Goal: Task Accomplishment & Management: Manage account settings

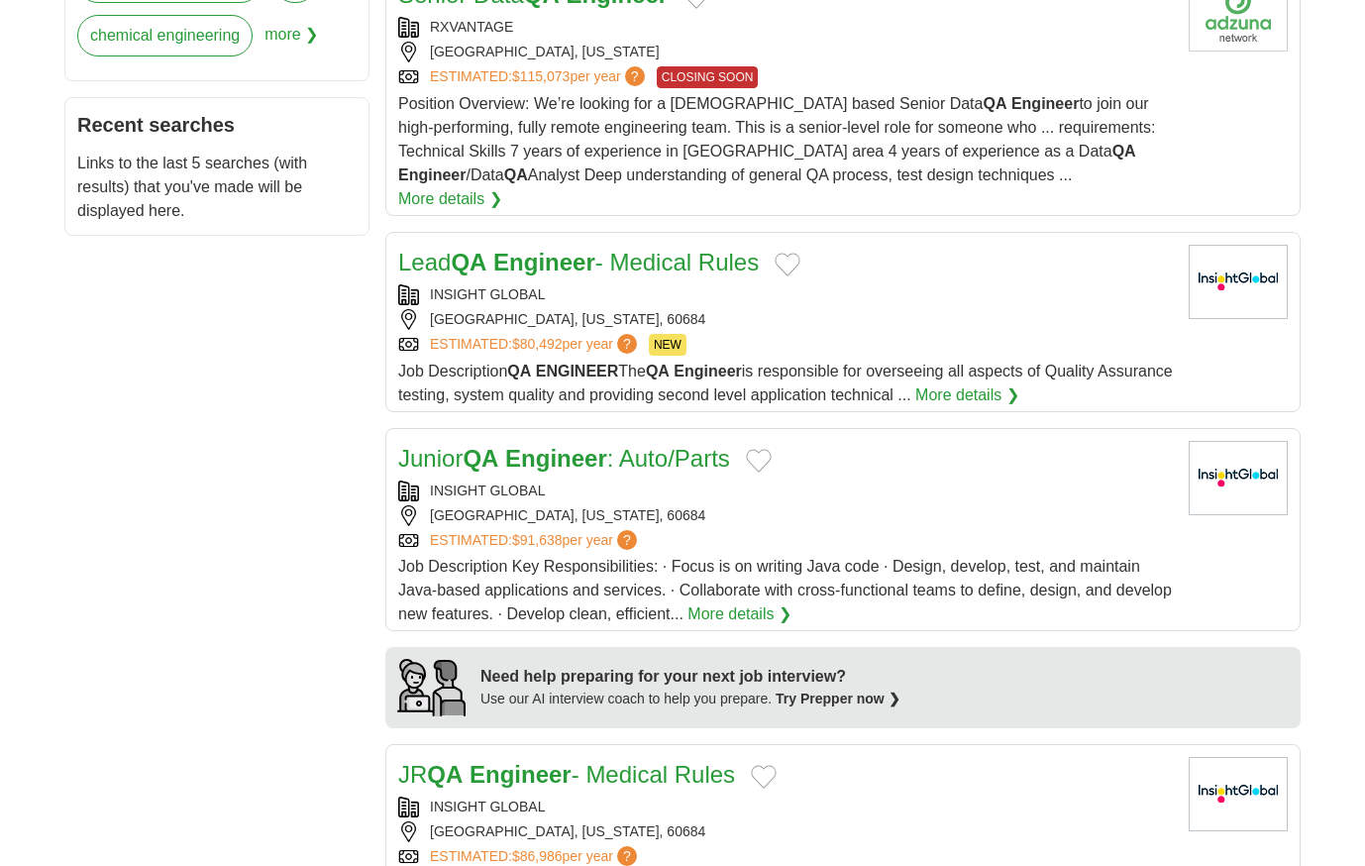
scroll to position [1024, 0]
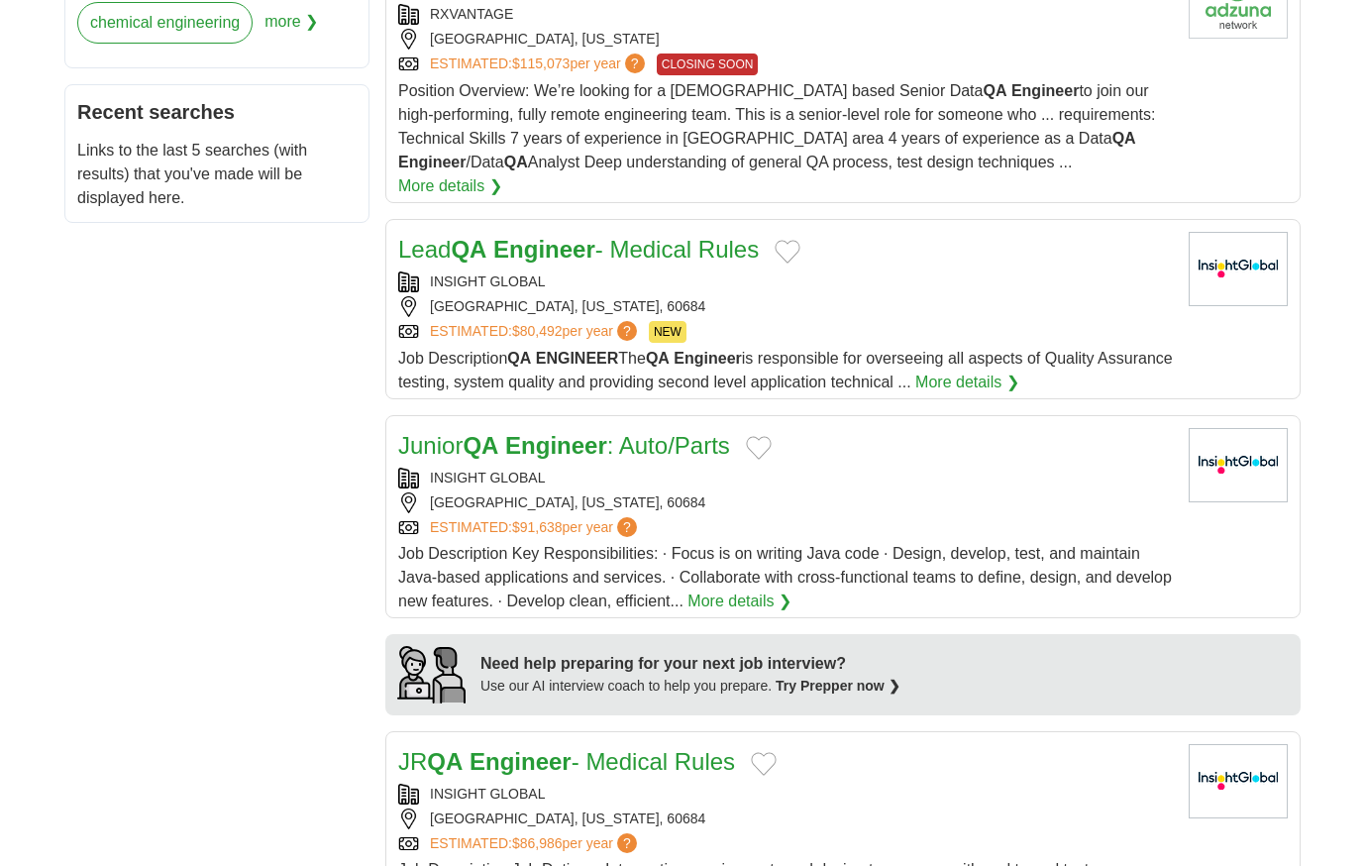
click at [798, 240] on button "Add to favorite jobs" at bounding box center [788, 252] width 26 height 24
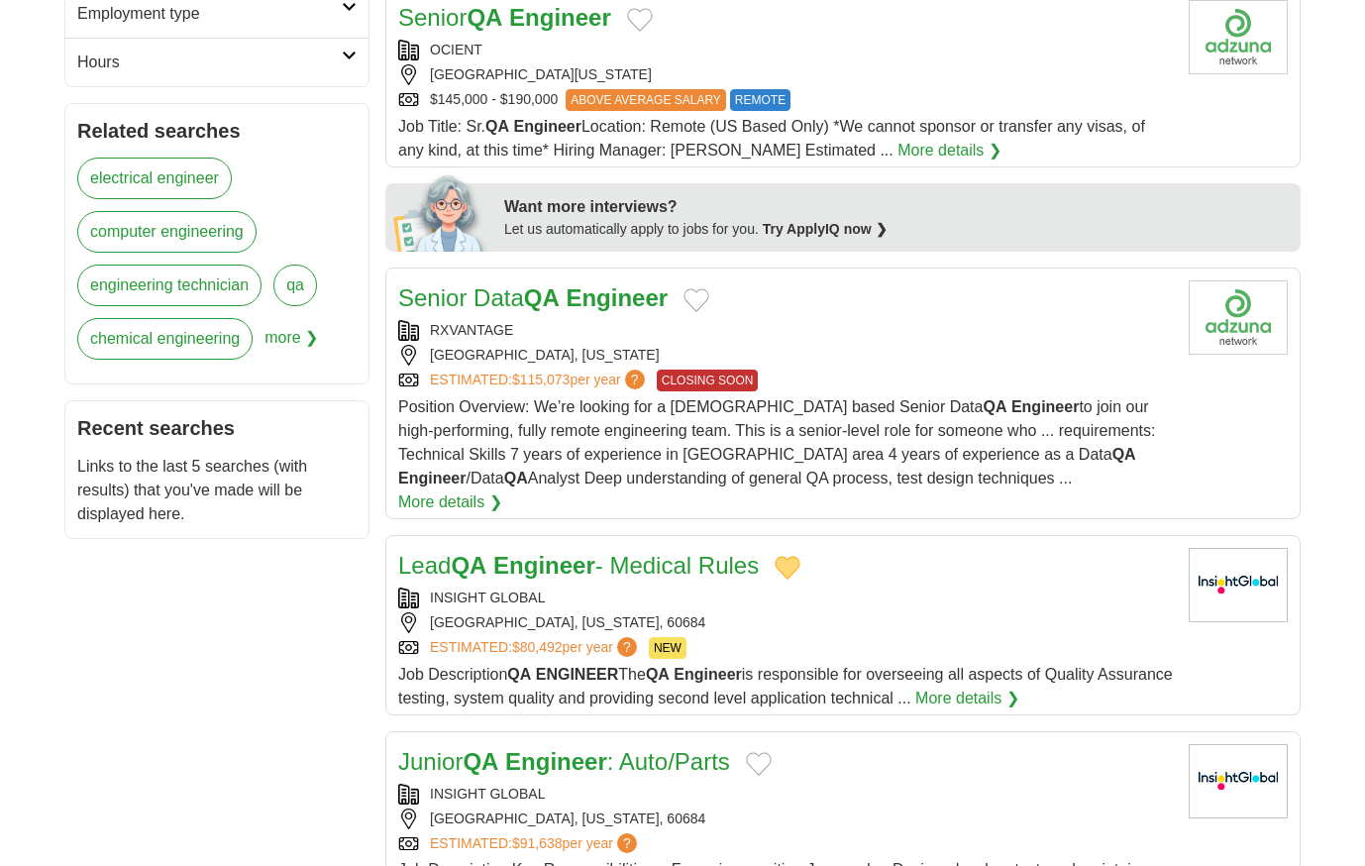
scroll to position [533, 0]
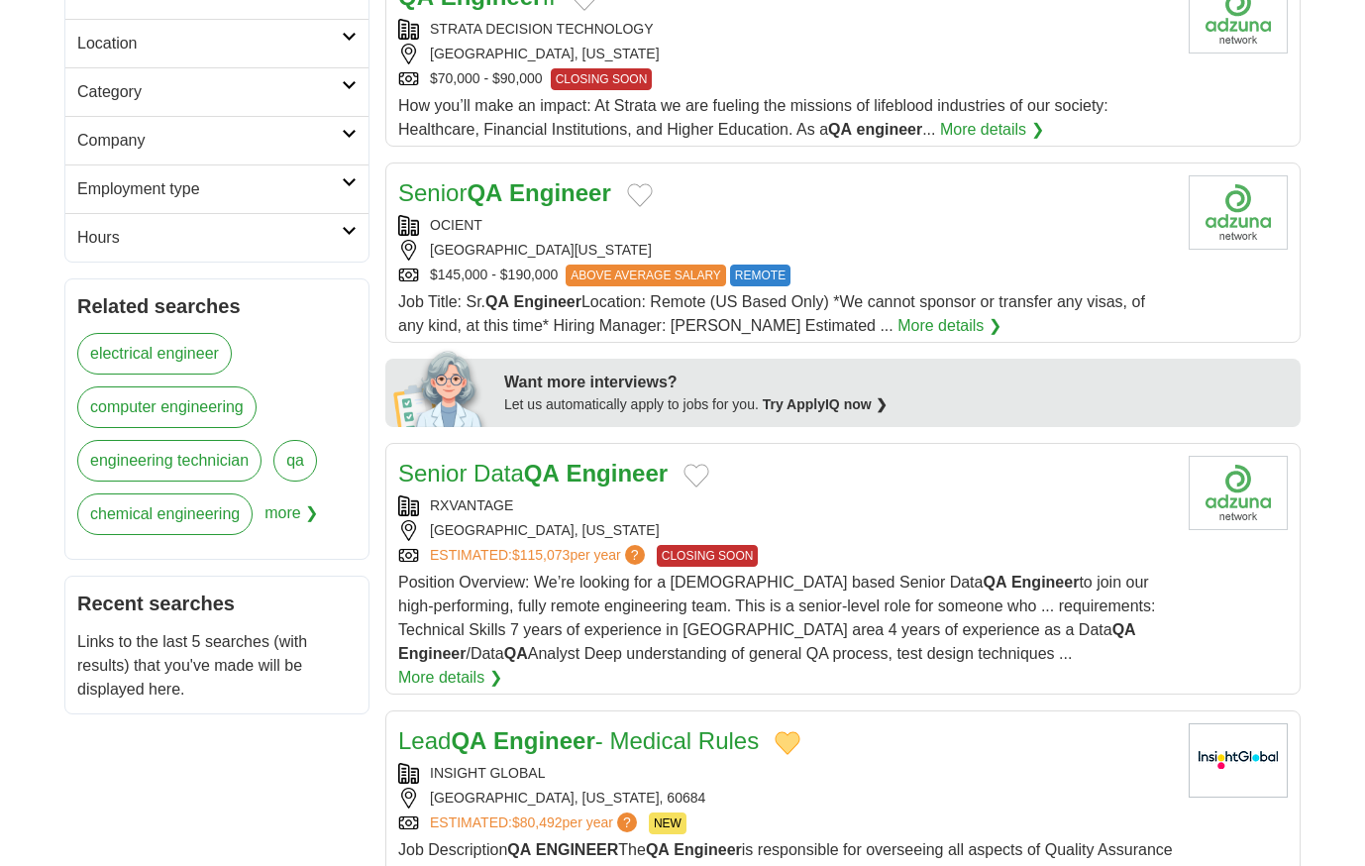
click at [707, 473] on button "Add to favorite jobs" at bounding box center [697, 476] width 26 height 24
click at [645, 192] on button "Add to favorite jobs" at bounding box center [640, 195] width 26 height 24
click at [801, 731] on button "Add to favorite jobs" at bounding box center [788, 743] width 26 height 24
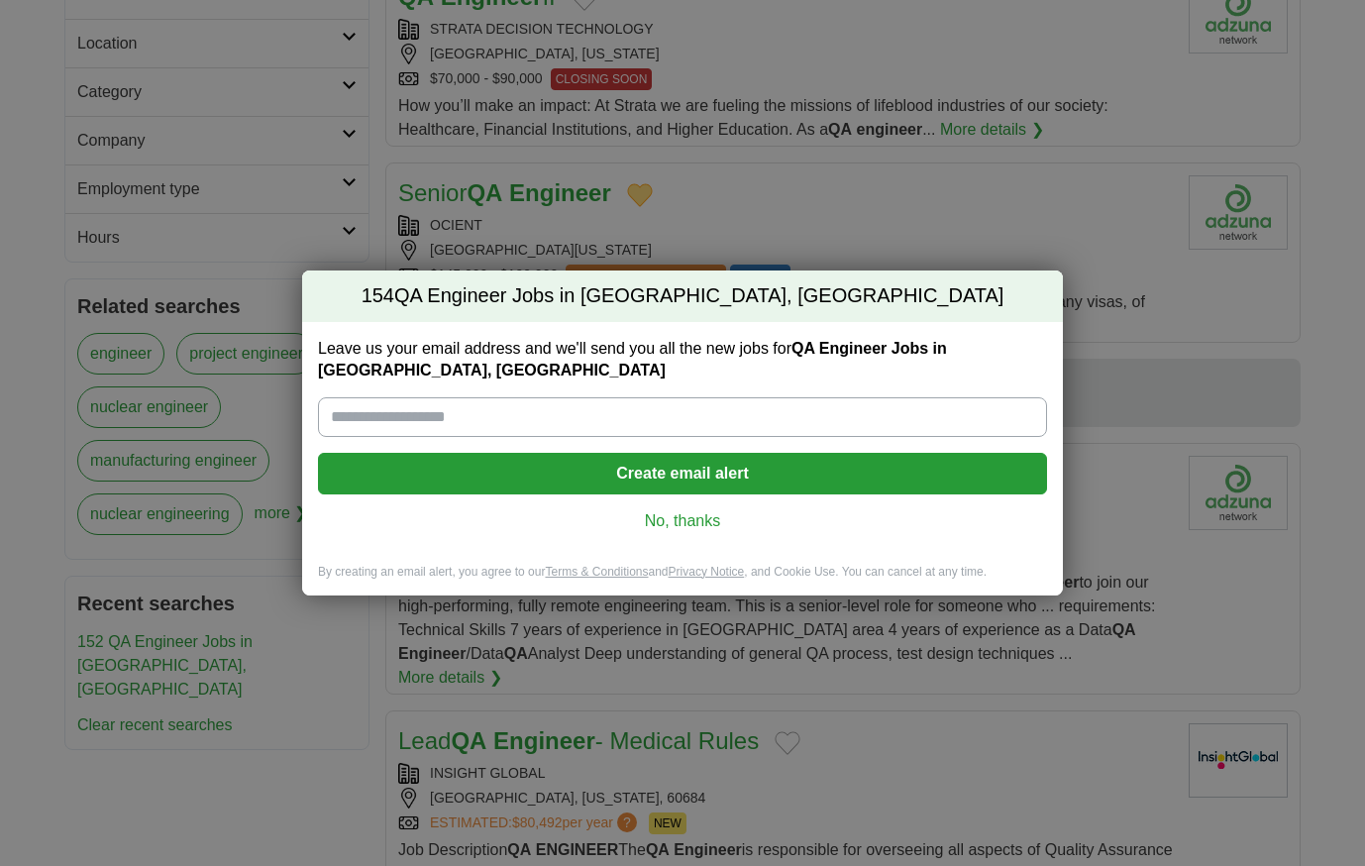
click at [705, 515] on link "No, thanks" at bounding box center [683, 521] width 698 height 22
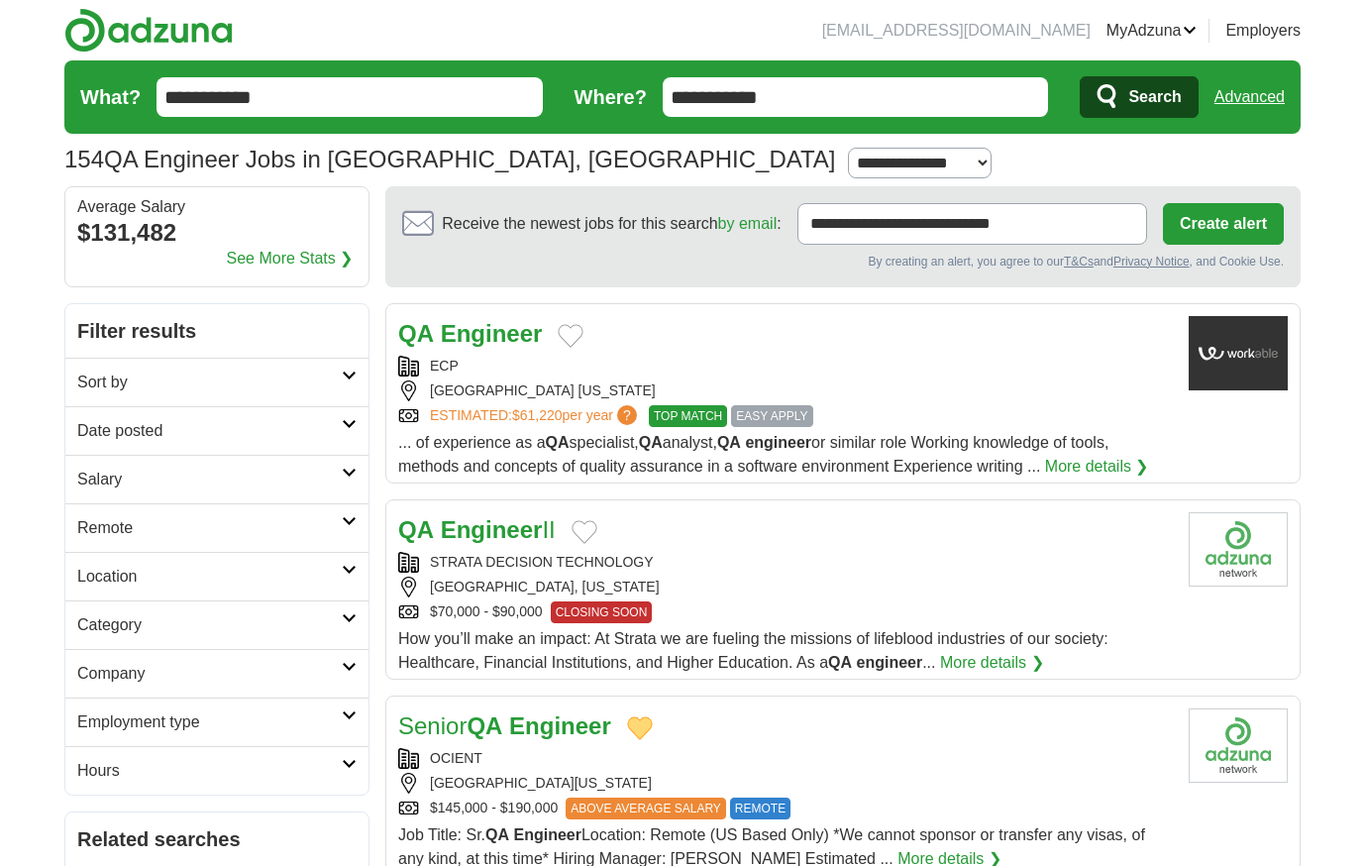
click at [593, 527] on button "Add to favorite jobs" at bounding box center [585, 532] width 26 height 24
click at [490, 327] on strong "Engineer" at bounding box center [492, 333] width 102 height 27
